Goal: Task Accomplishment & Management: Use online tool/utility

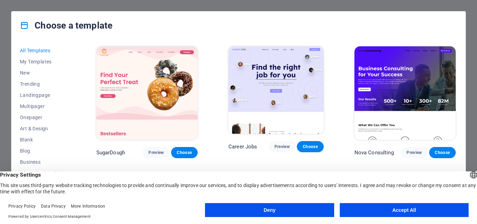
click at [376, 208] on button "Accept All" at bounding box center [403, 210] width 129 height 14
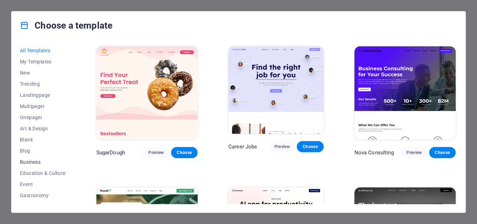
click at [29, 165] on span "Business" at bounding box center [43, 162] width 46 height 6
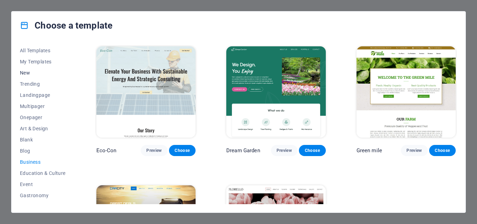
click at [27, 75] on span "New" at bounding box center [43, 73] width 46 height 6
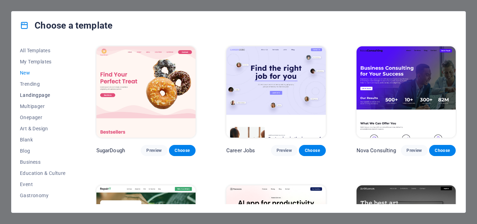
click at [40, 95] on span "Landingpage" at bounding box center [43, 95] width 46 height 6
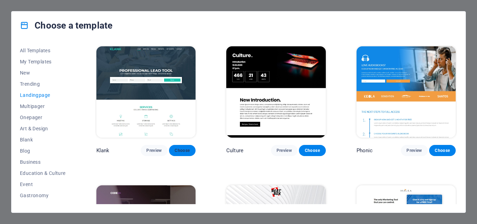
click at [188, 148] on span "Choose" at bounding box center [181, 151] width 15 height 6
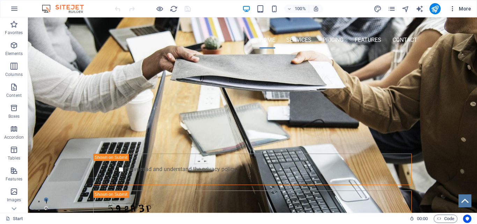
click at [455, 9] on icon "button" at bounding box center [452, 8] width 7 height 7
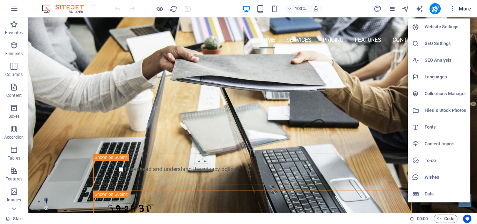
click at [419, 10] on div at bounding box center [238, 112] width 477 height 224
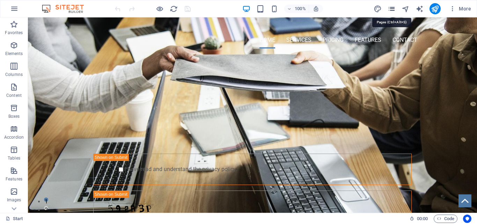
click at [391, 9] on icon "pages" at bounding box center [391, 9] width 8 height 8
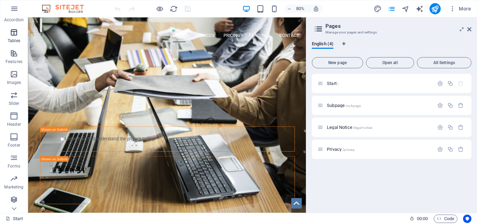
scroll to position [118, 0]
click at [452, 9] on icon "button" at bounding box center [452, 8] width 7 height 7
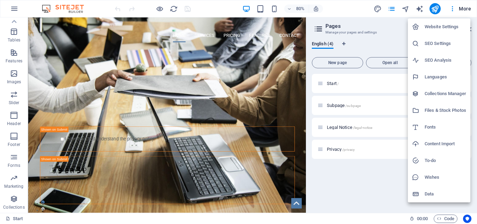
click at [444, 28] on h6 "Website Settings" at bounding box center [445, 27] width 42 height 8
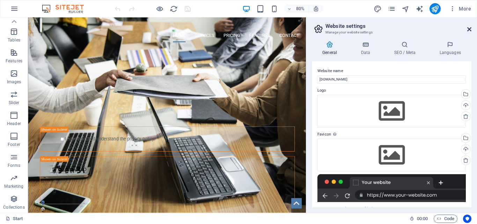
click at [468, 28] on icon at bounding box center [469, 30] width 4 height 6
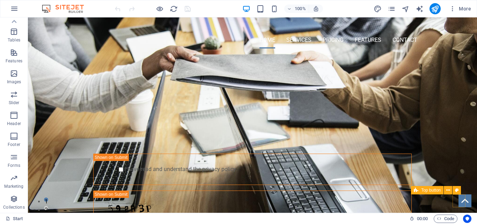
click at [461, 203] on figure at bounding box center [464, 201] width 13 height 13
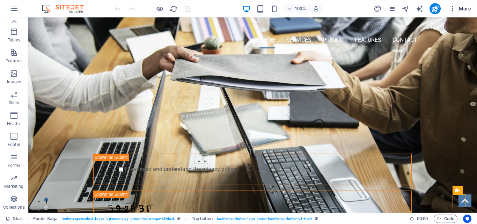
click at [450, 8] on icon "button" at bounding box center [452, 8] width 7 height 7
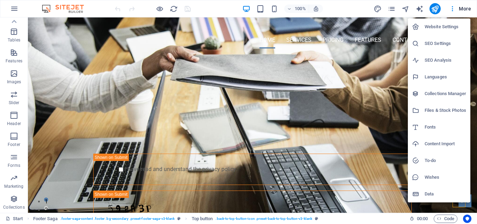
click at [376, 12] on div at bounding box center [238, 112] width 477 height 224
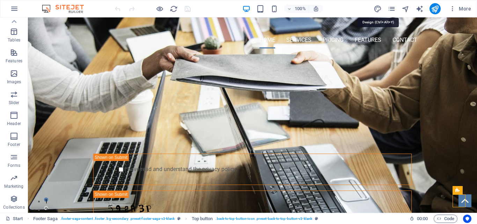
click at [376, 12] on icon "design" at bounding box center [377, 9] width 8 height 8
select select "px"
select select "400"
select select "px"
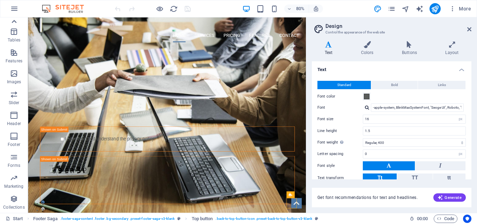
click at [16, 21] on icon at bounding box center [14, 22] width 10 height 10
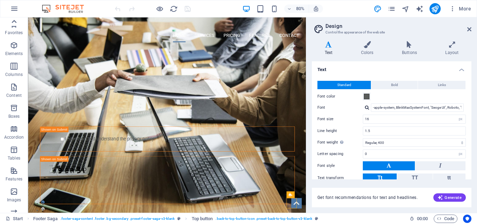
click at [16, 21] on icon at bounding box center [14, 22] width 10 height 10
click at [16, 21] on div "Favorites Elements Columns Content Boxes Accordion Tables Features Images Slide…" at bounding box center [14, 115] width 28 height 196
click at [16, 21] on icon "button" at bounding box center [14, 24] width 8 height 8
